Goal: Information Seeking & Learning: Understand process/instructions

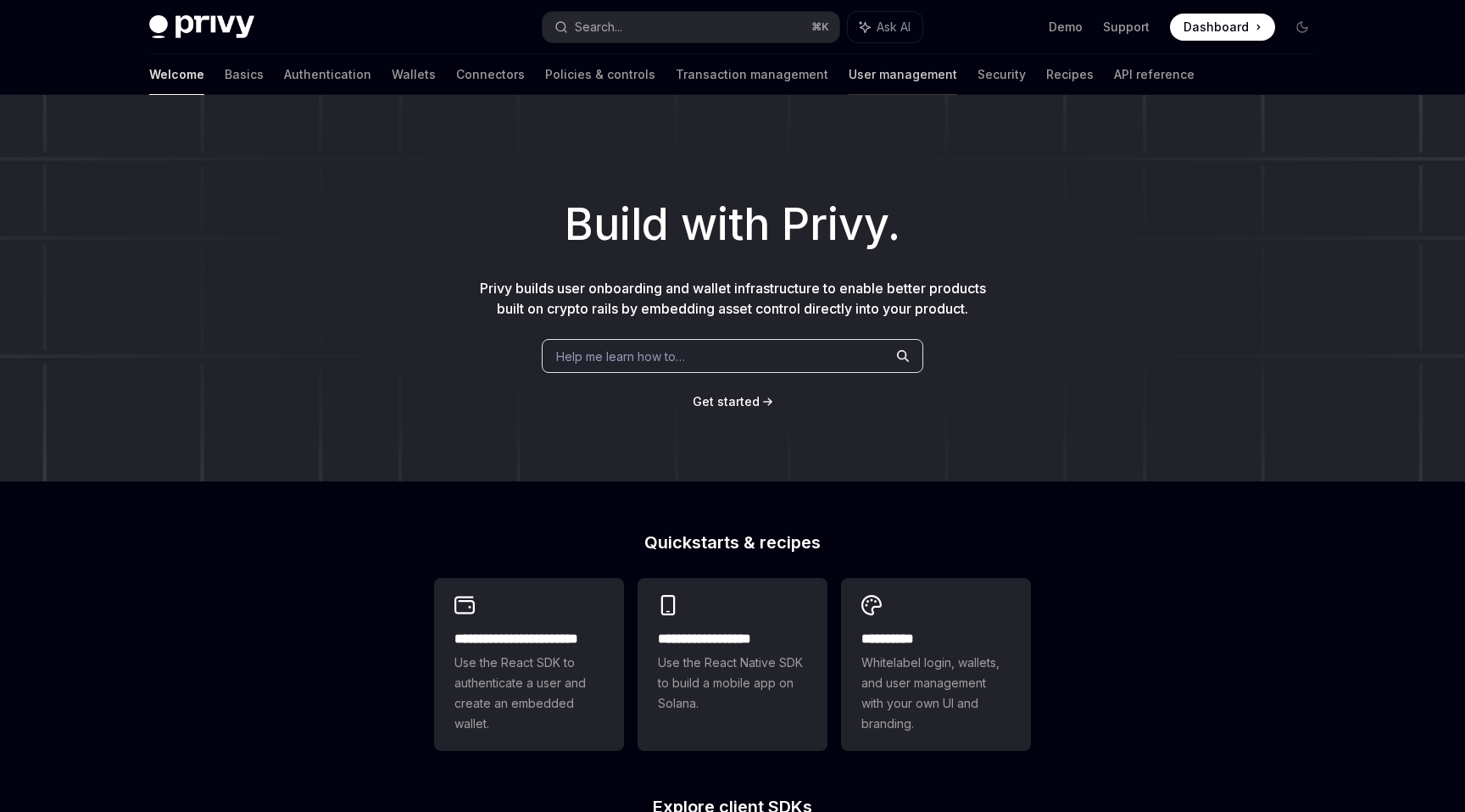
click at [848, 79] on link "User management" at bounding box center [903, 75] width 109 height 40
type textarea "*"
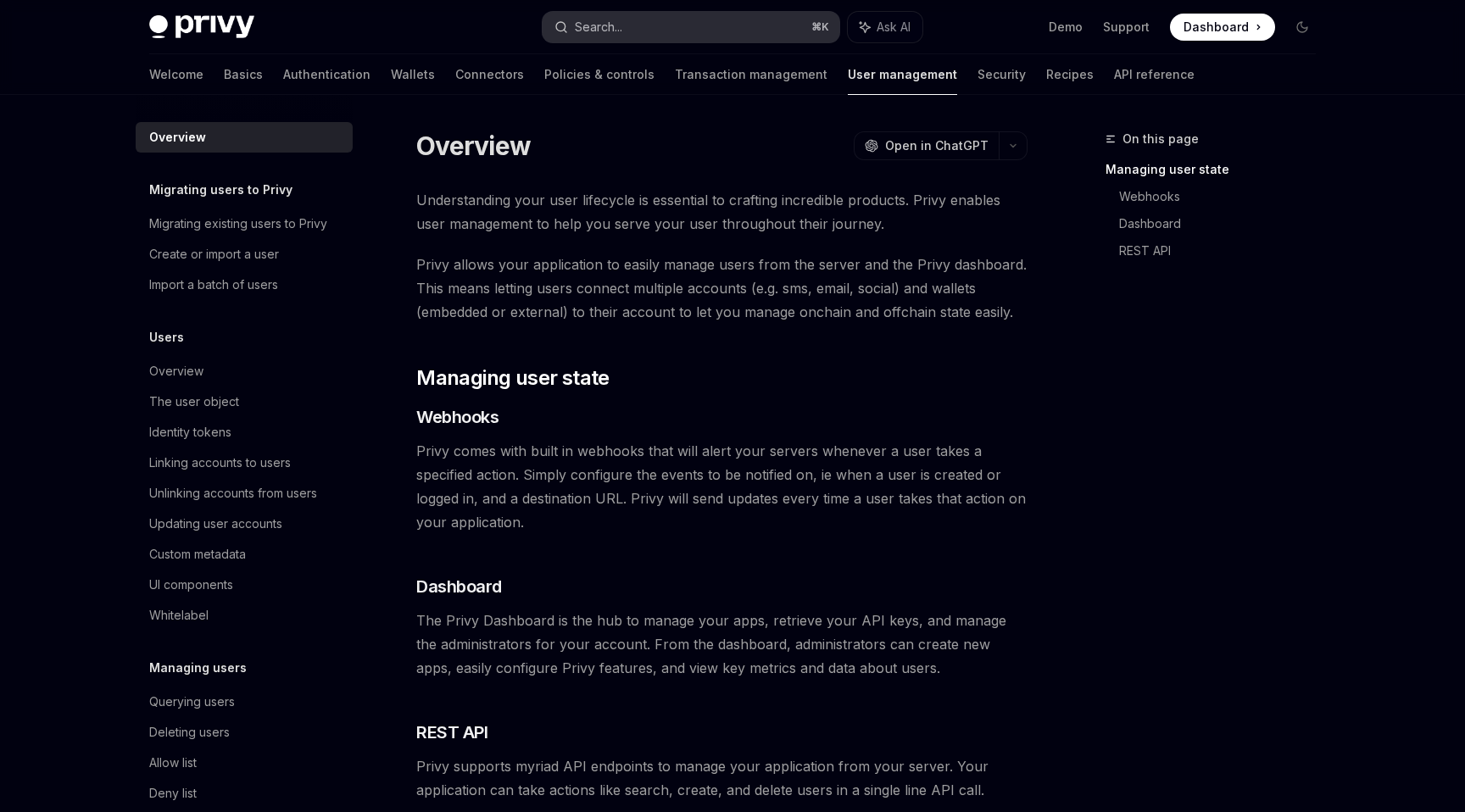
click at [630, 18] on button "Search... ⌘ K" at bounding box center [691, 27] width 297 height 31
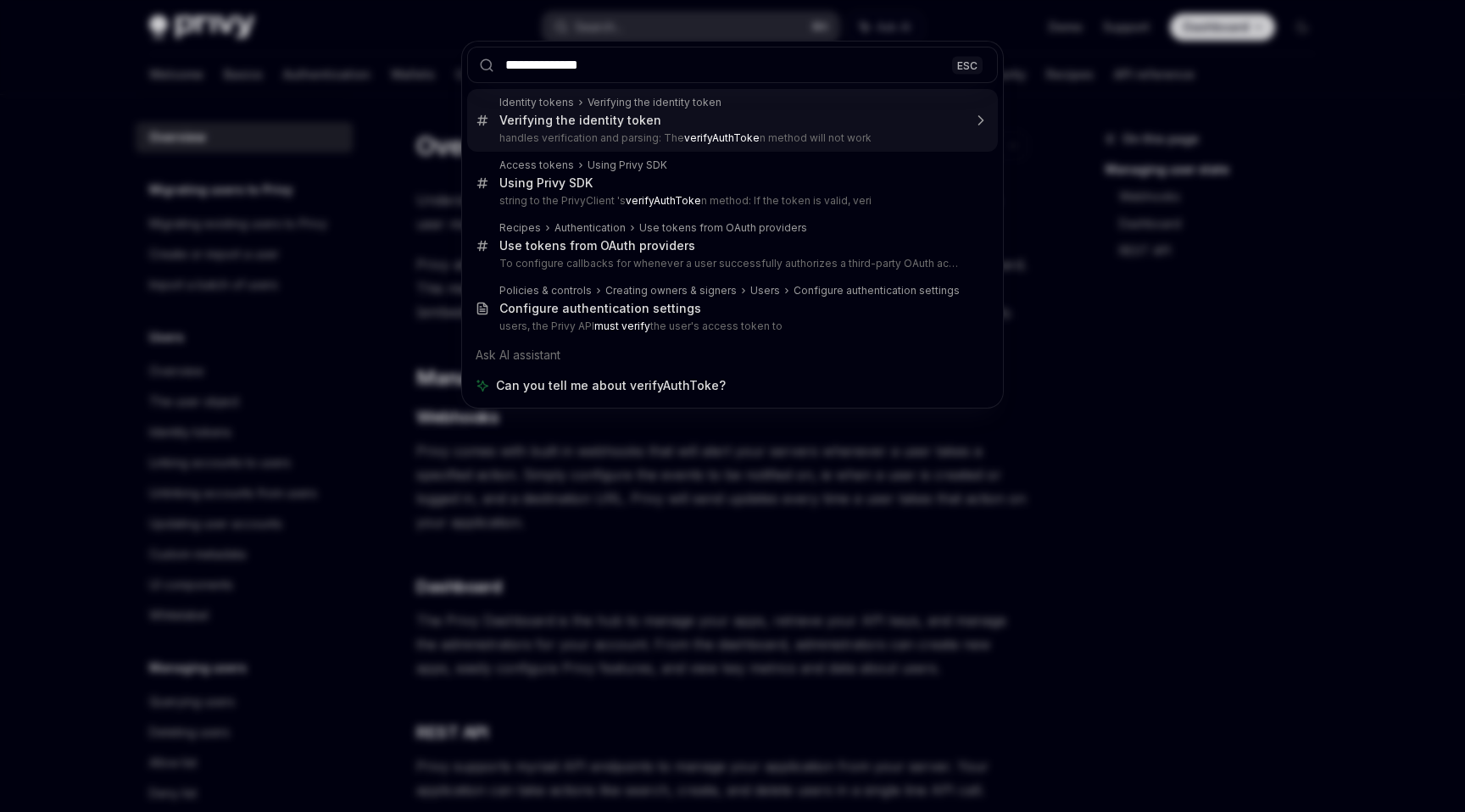
type input "**********"
type textarea "*"
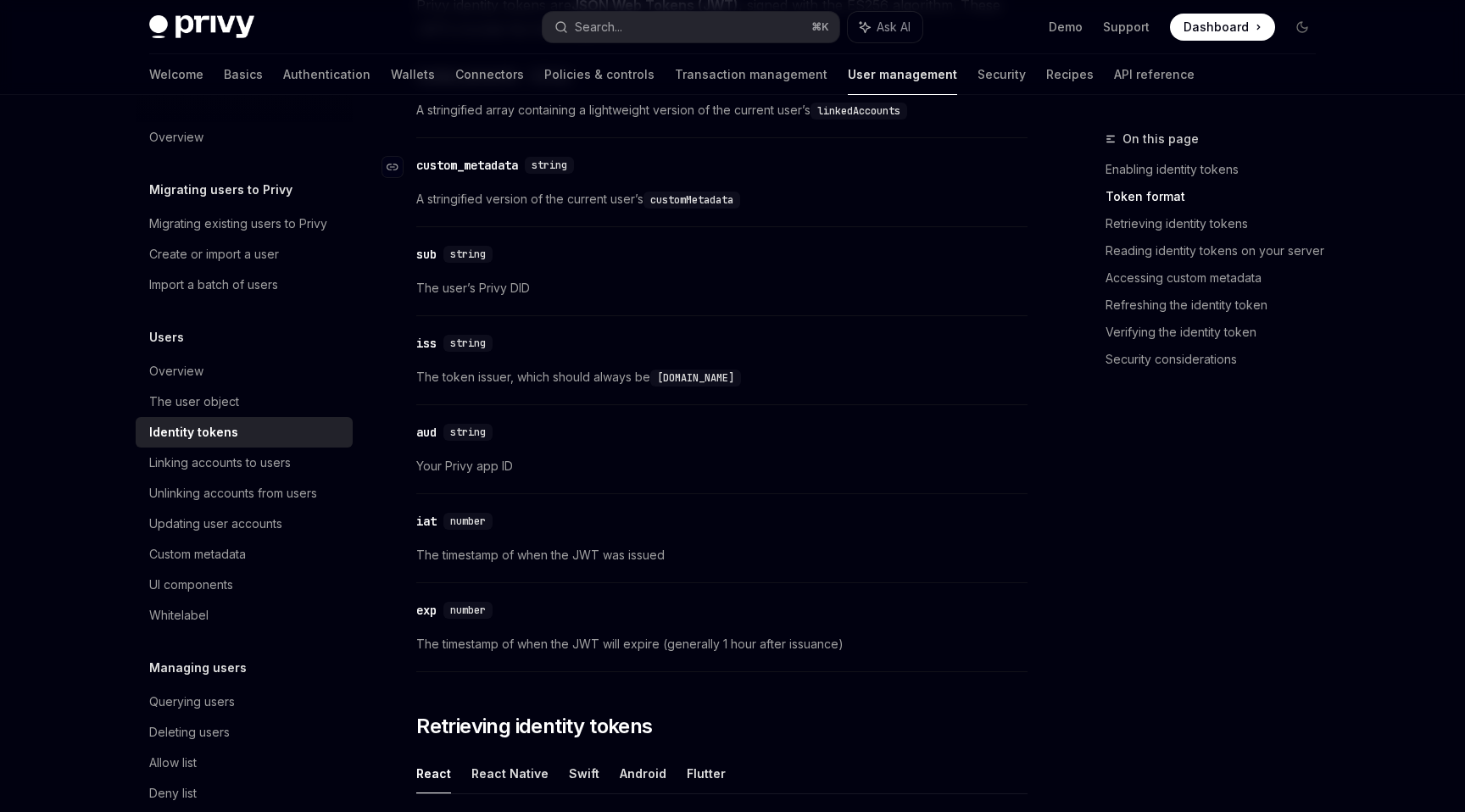
scroll to position [834, 0]
click at [664, 41] on div "Privy Docs home page Search... ⌘ K Ask AI Demo Support Dashboard Dashboard Sear…" at bounding box center [732, 27] width 1167 height 54
click at [659, 26] on button "Search... ⌘ K" at bounding box center [691, 27] width 297 height 31
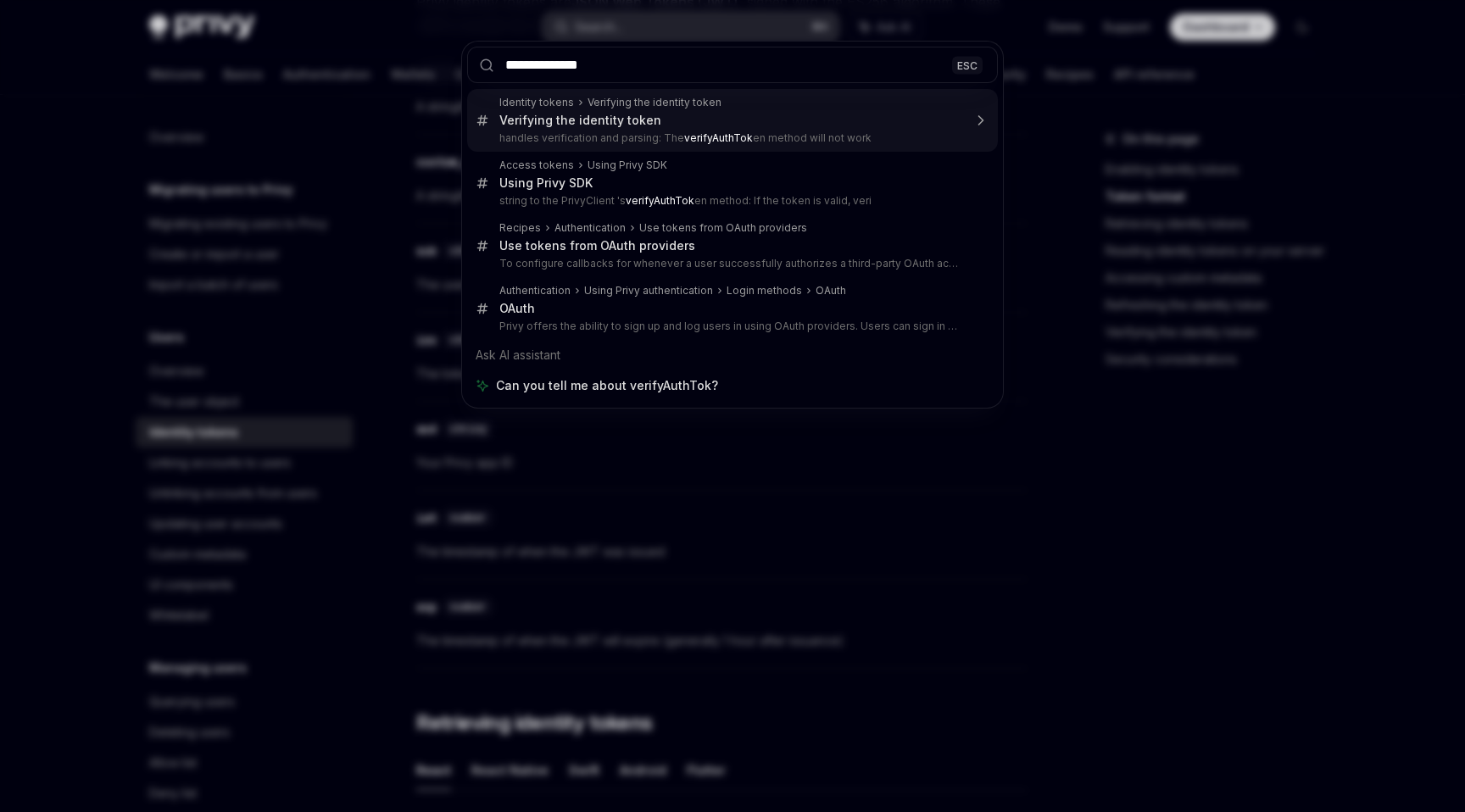
type input "**********"
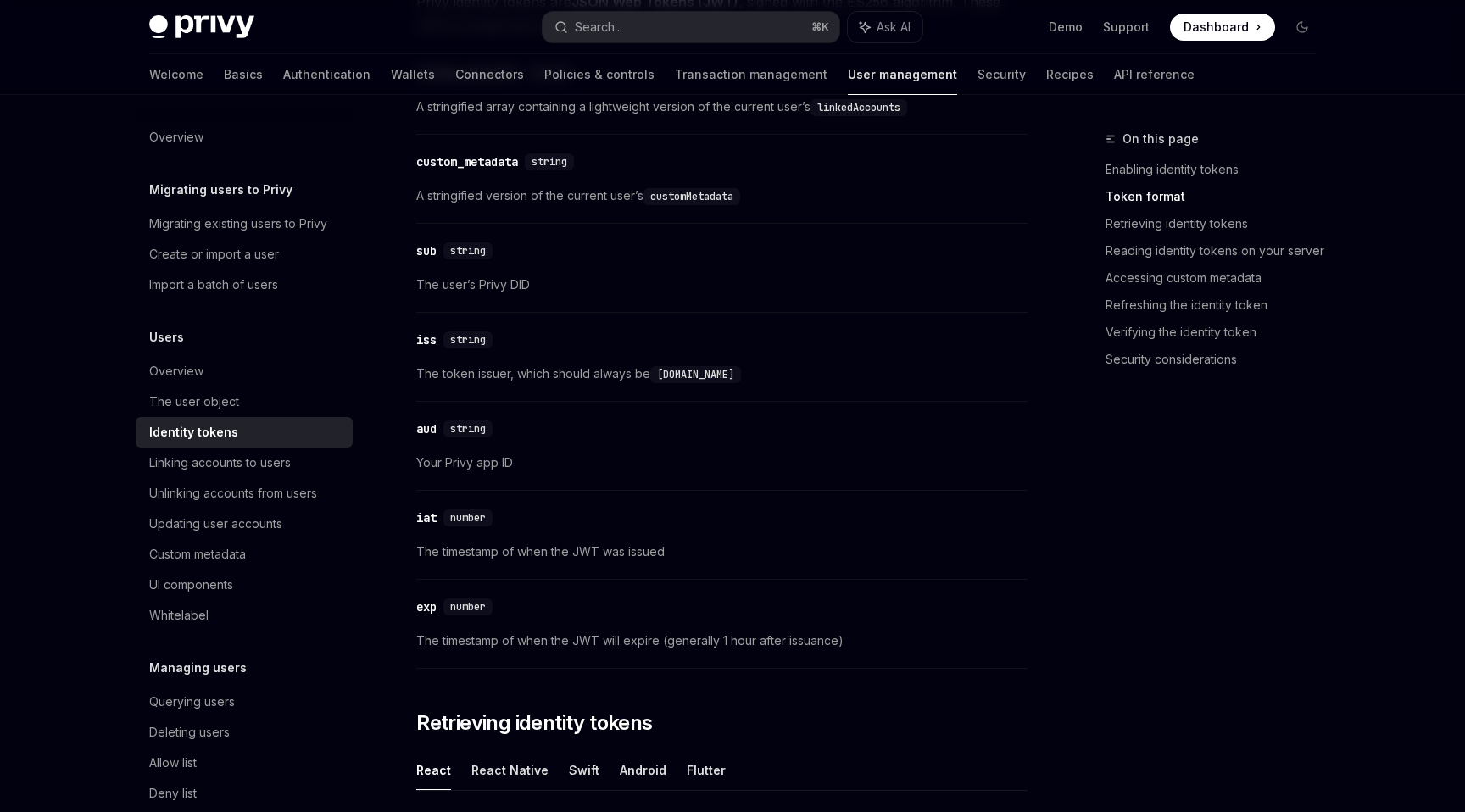
type textarea "*"
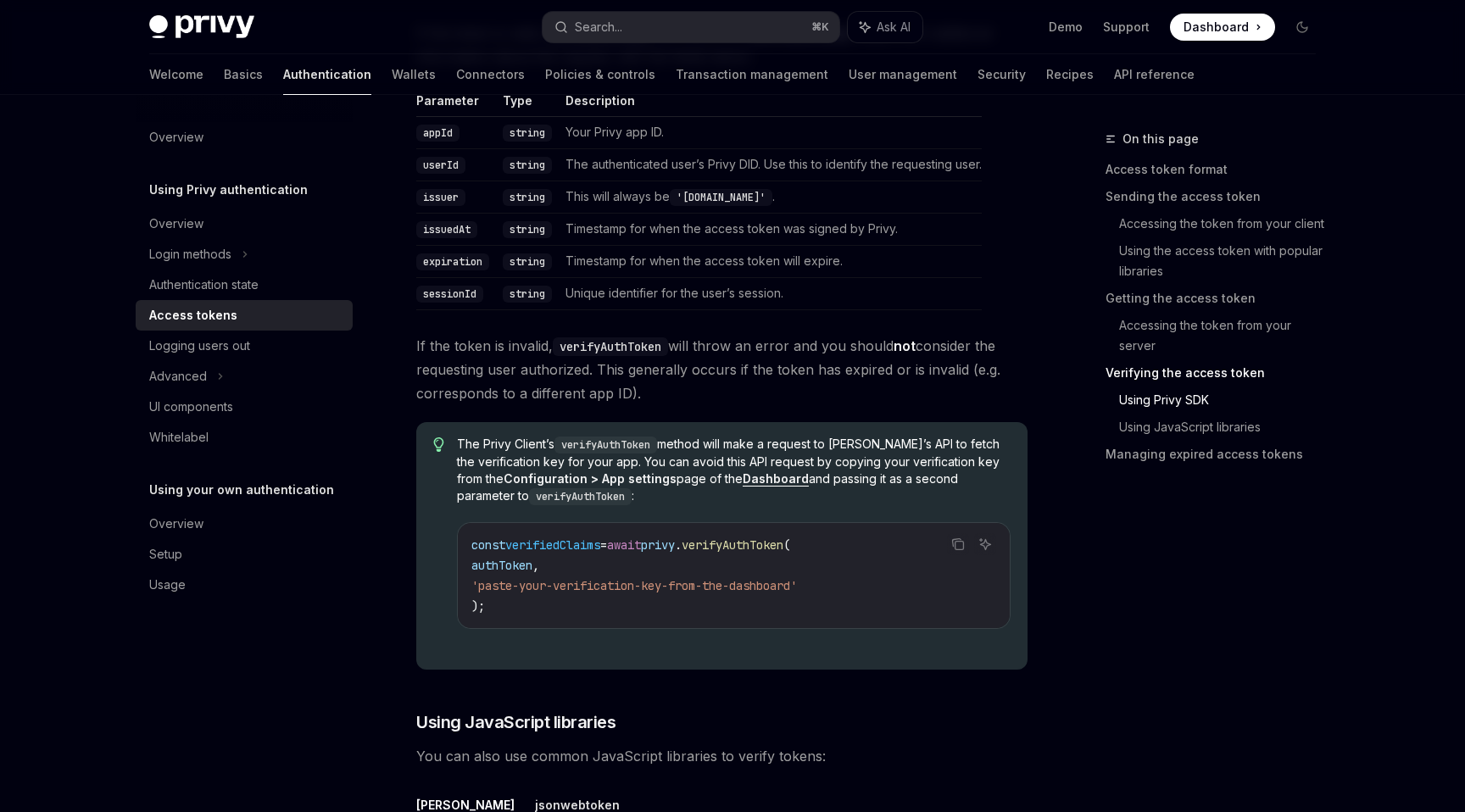
scroll to position [3035, 0]
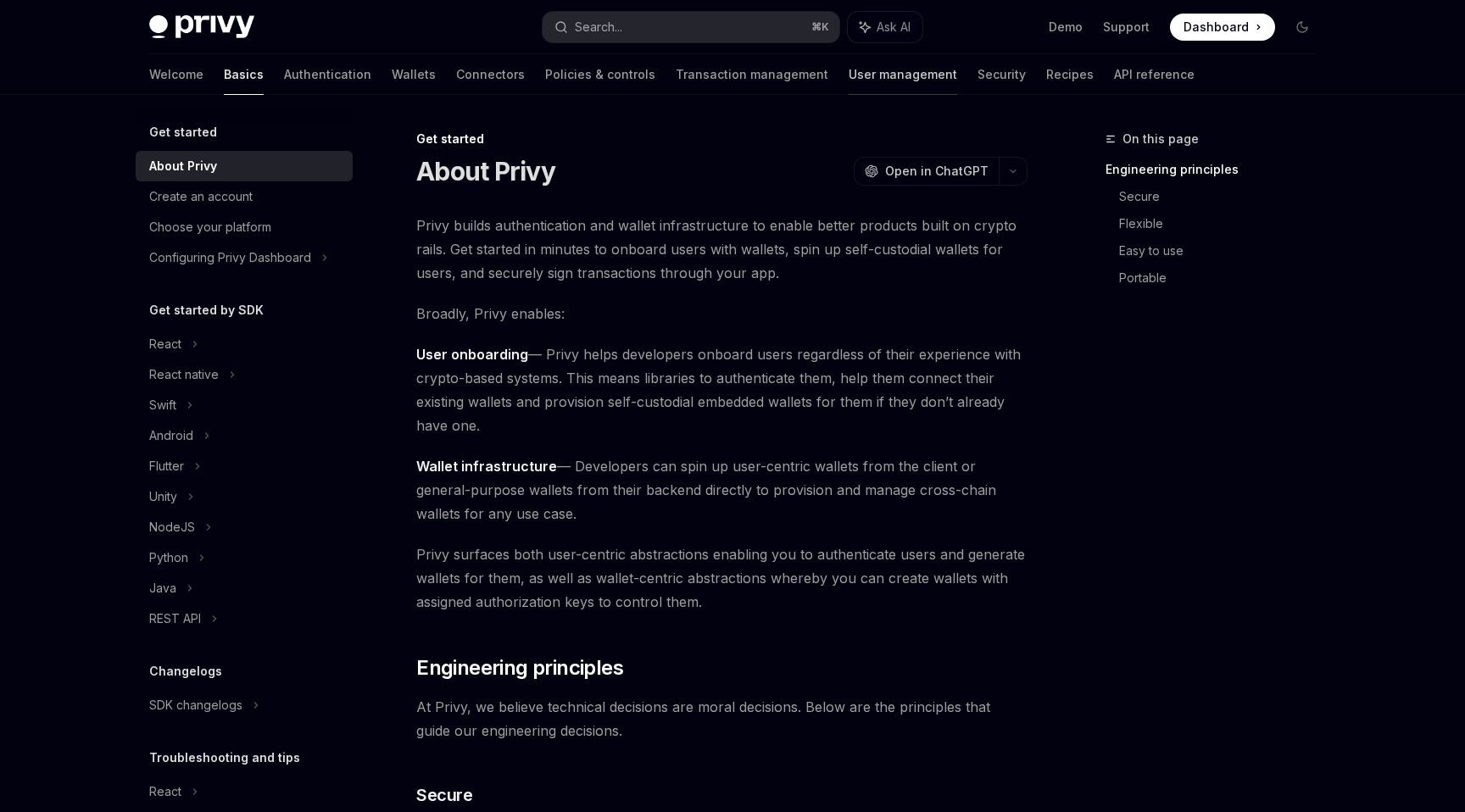
click at [848, 74] on link "User management" at bounding box center [903, 75] width 109 height 40
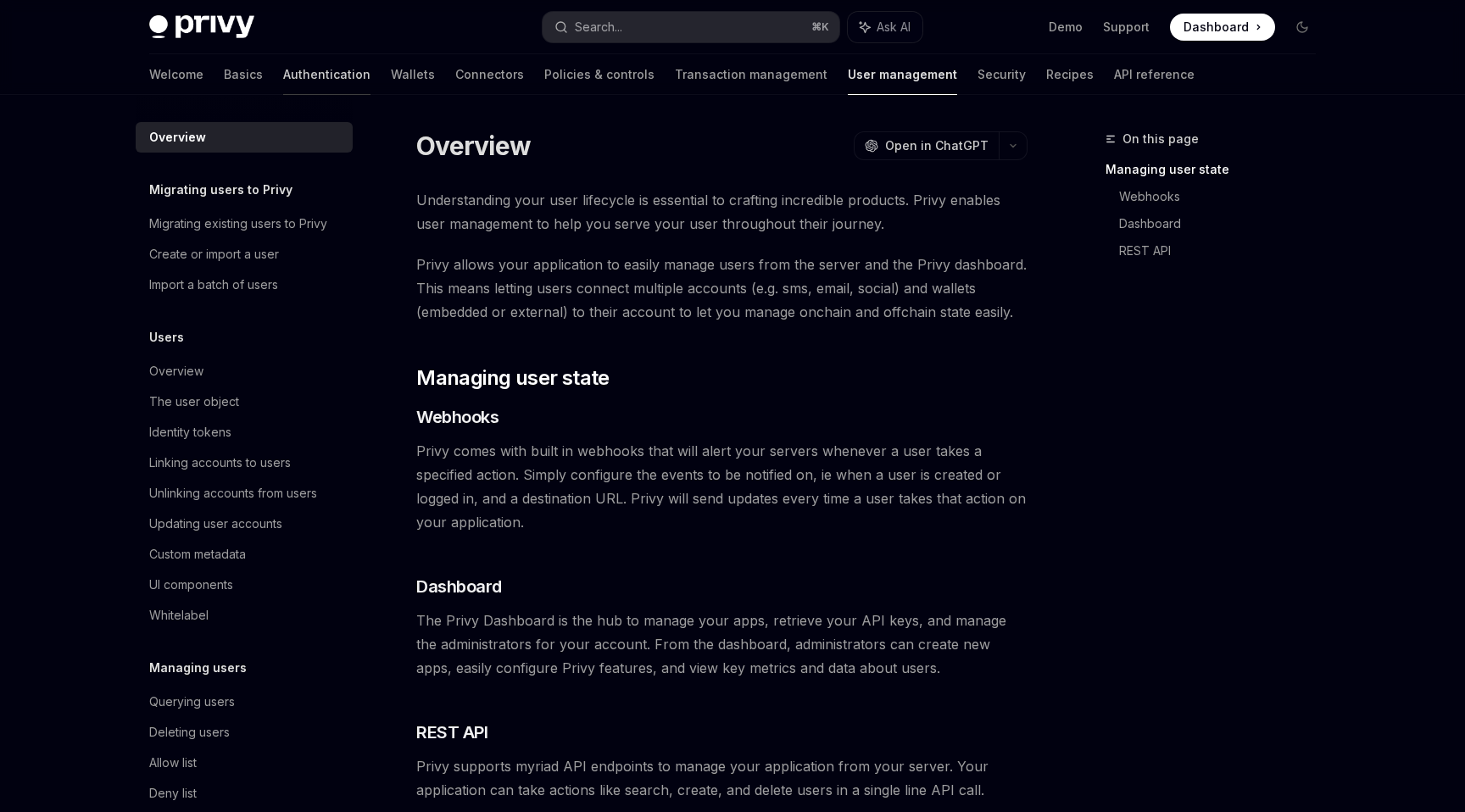
click at [283, 83] on link "Authentication" at bounding box center [327, 75] width 88 height 40
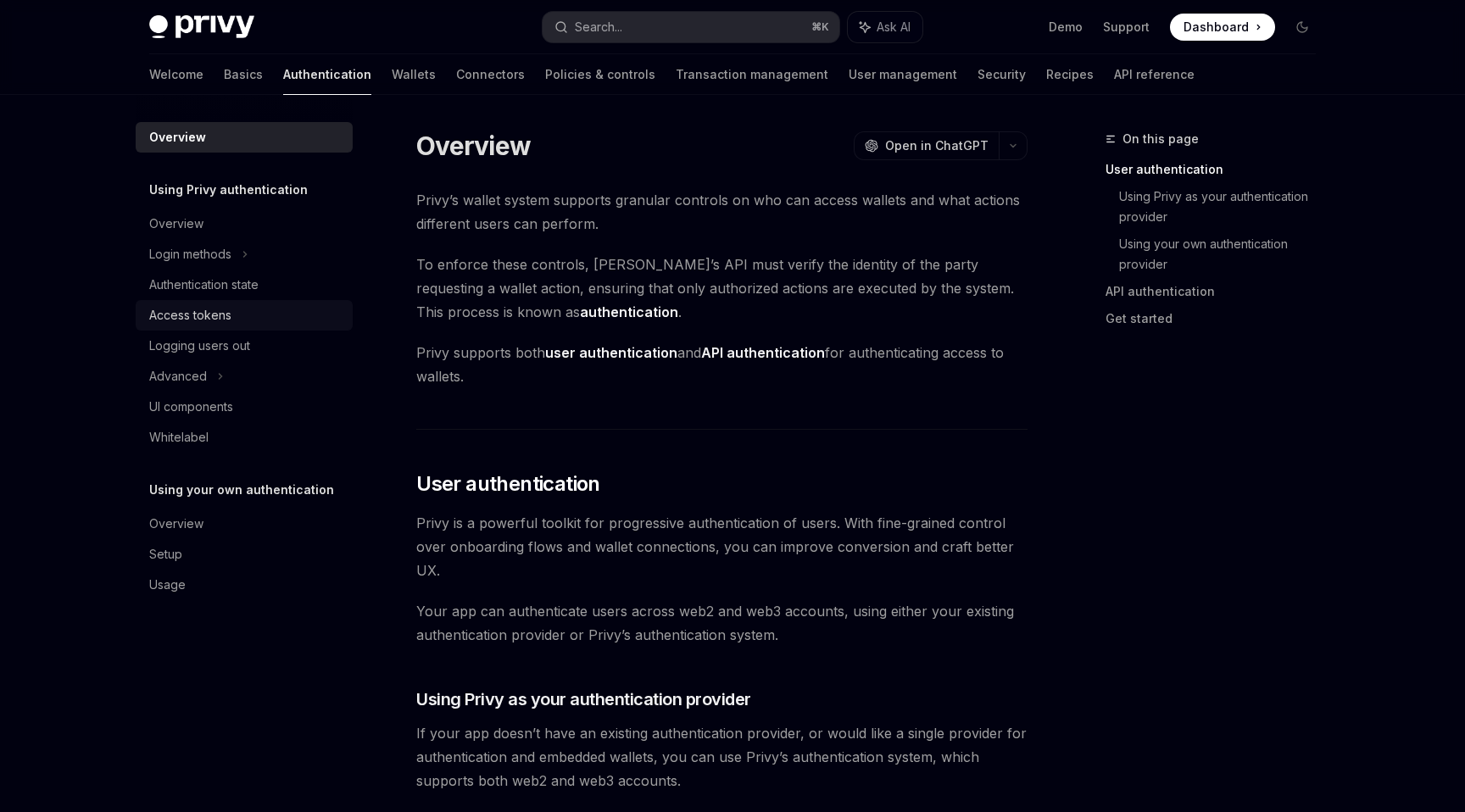
click at [210, 309] on div "Access tokens" at bounding box center [190, 315] width 82 height 20
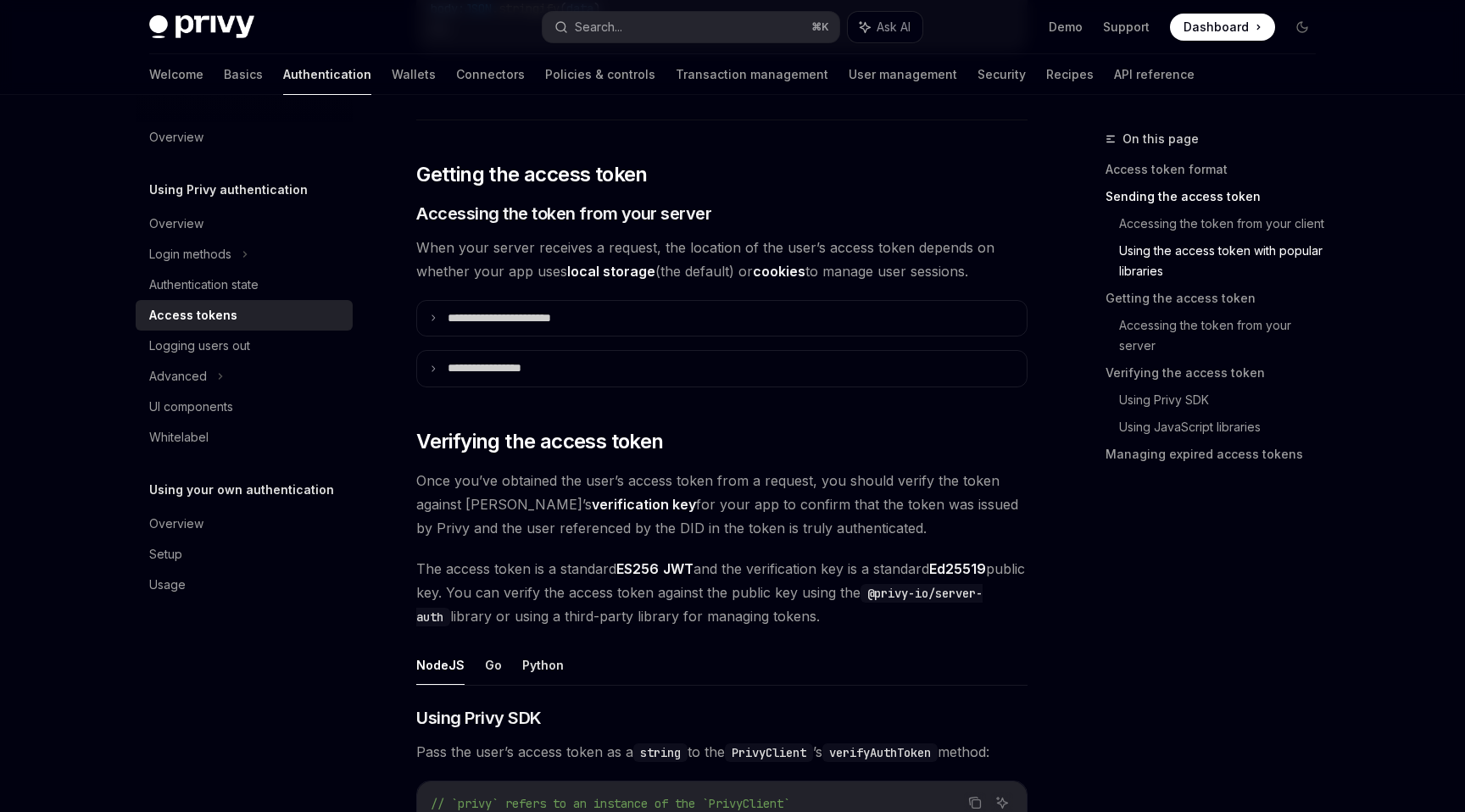
scroll to position [2105, 0]
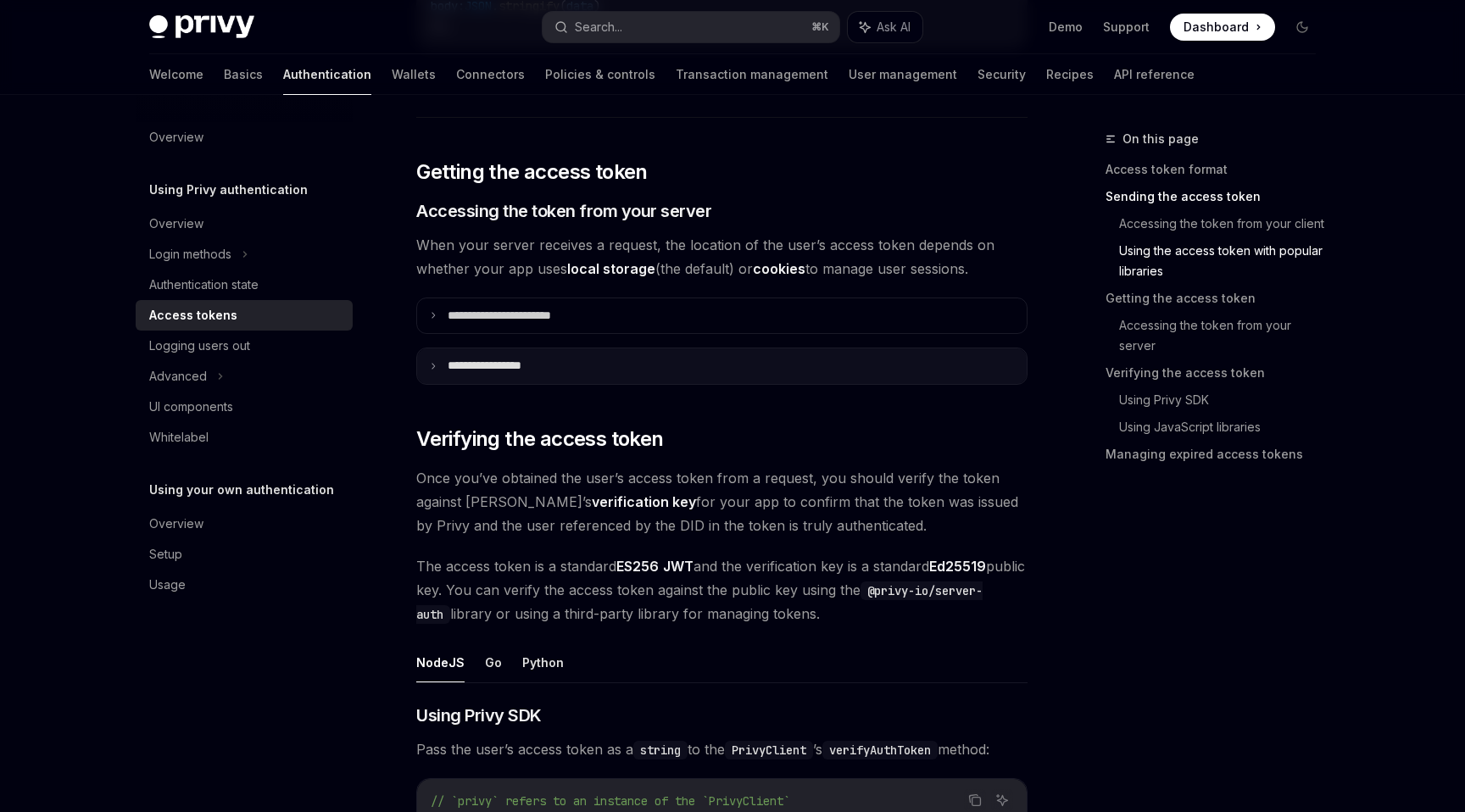
click at [440, 361] on summary "**********" at bounding box center [722, 366] width 610 height 36
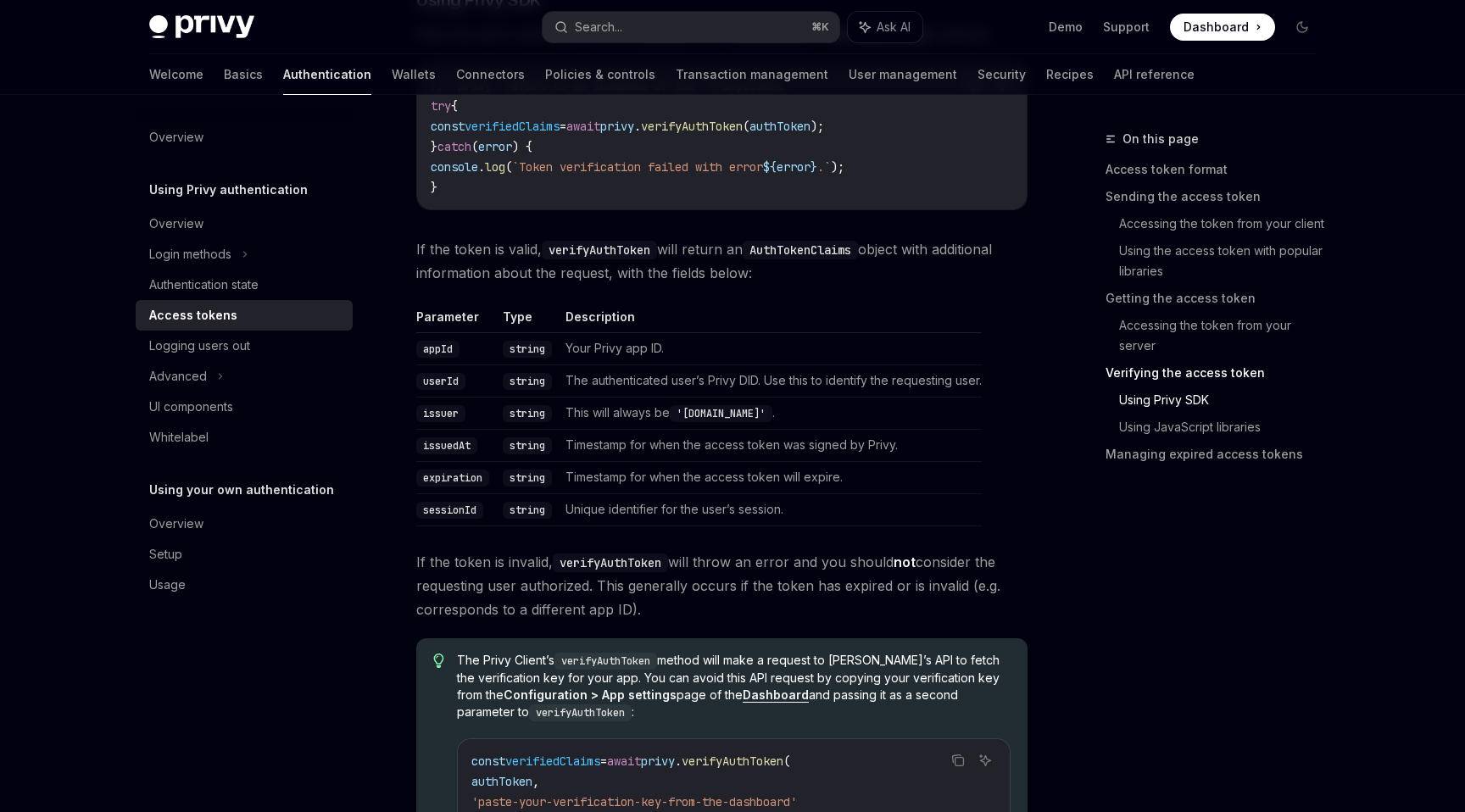
scroll to position [3193, 0]
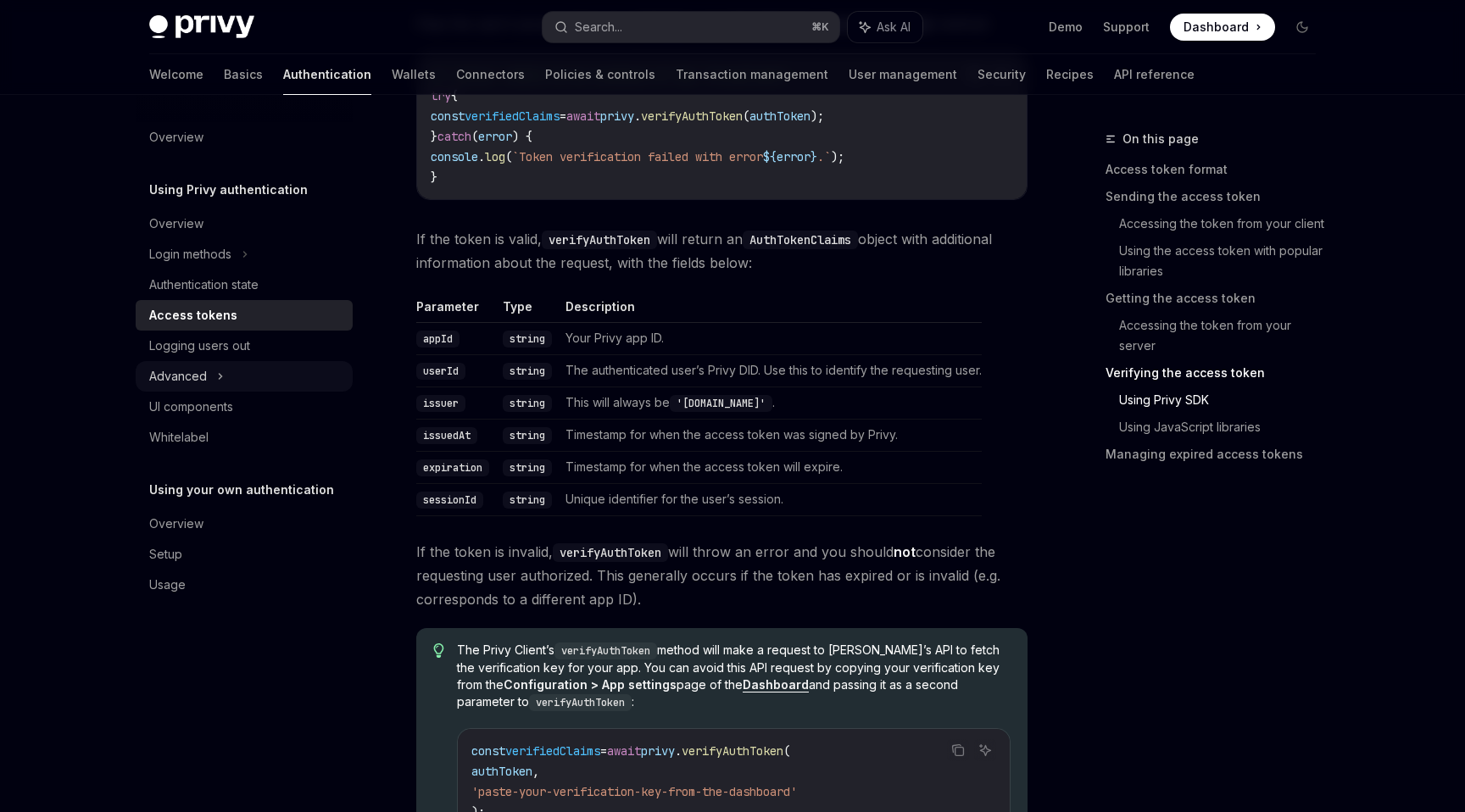
click at [218, 381] on icon at bounding box center [220, 376] width 7 height 20
click at [218, 380] on div "Advanced" at bounding box center [244, 376] width 217 height 31
click at [221, 353] on div "Logging users out" at bounding box center [199, 345] width 101 height 20
type textarea "*"
